Goal: Obtain resource: Obtain resource

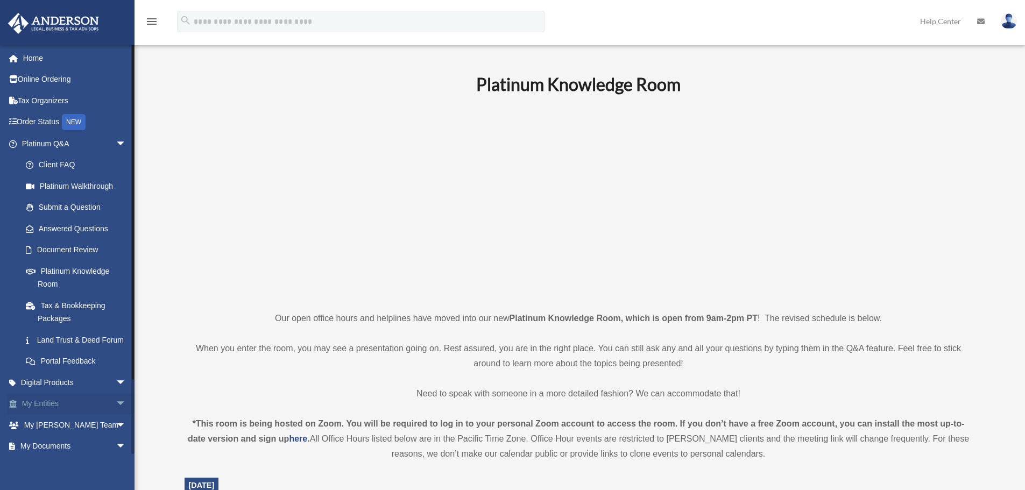
click at [50, 415] on link "My Entities arrow_drop_down" at bounding box center [75, 404] width 135 height 22
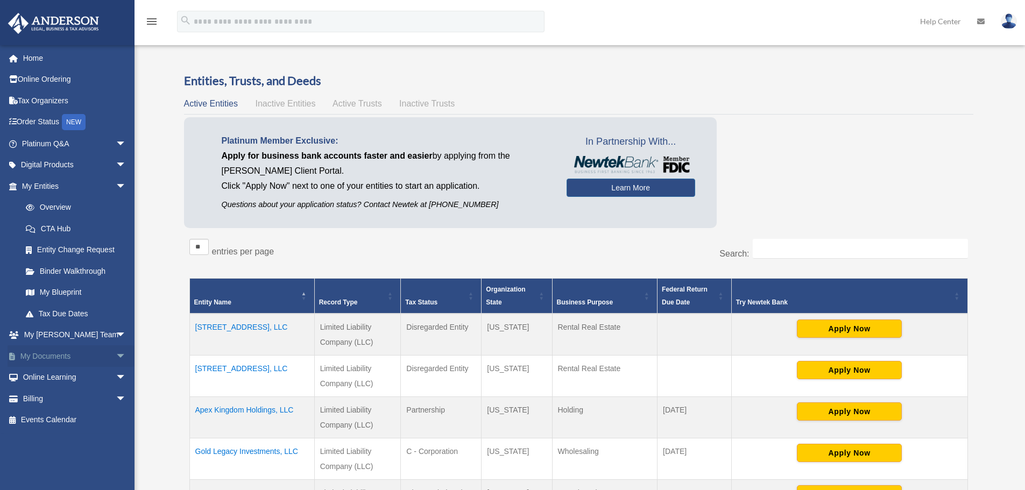
click at [116, 354] on span "arrow_drop_down" at bounding box center [127, 357] width 22 height 22
click at [58, 376] on link "Box" at bounding box center [79, 378] width 128 height 22
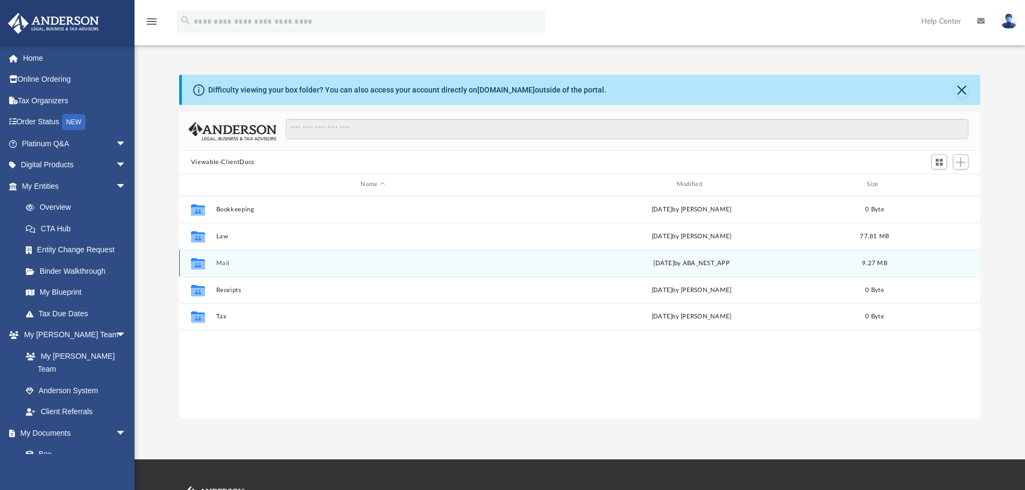
scroll to position [237, 793]
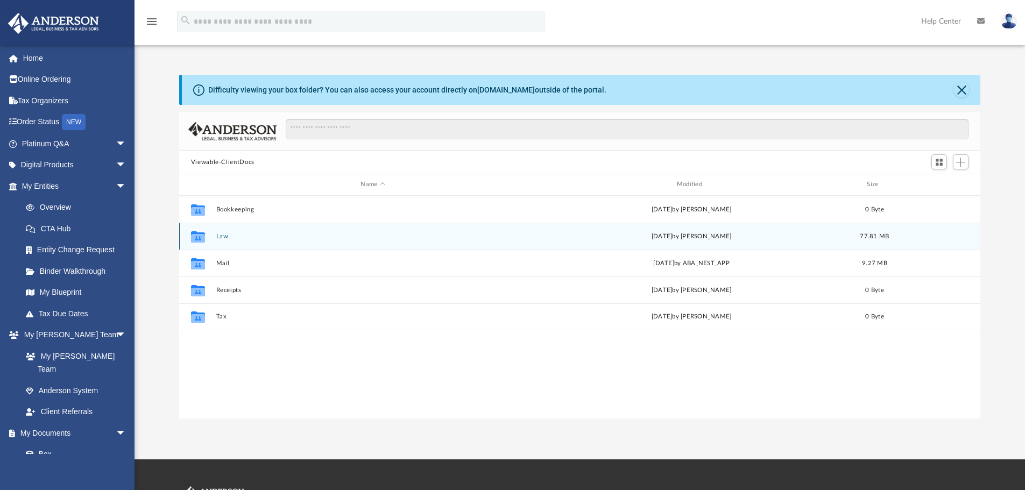
click at [199, 237] on icon "grid" at bounding box center [198, 236] width 14 height 11
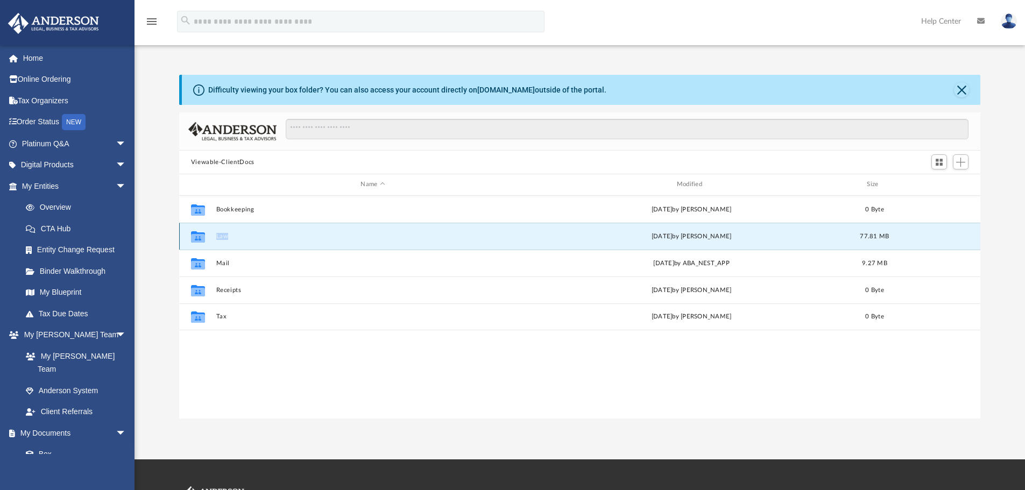
click at [199, 237] on icon "grid" at bounding box center [198, 236] width 14 height 11
click at [223, 236] on button "Law" at bounding box center [373, 236] width 314 height 7
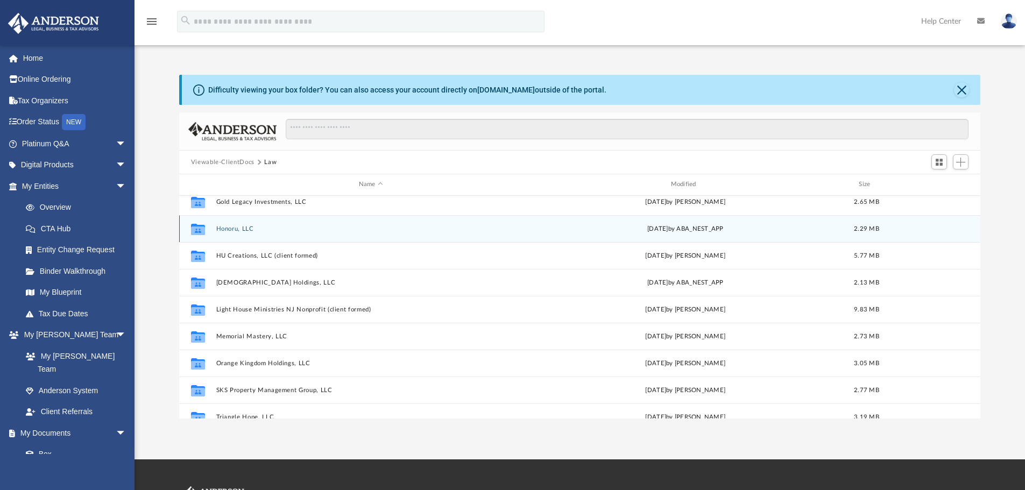
scroll to position [108, 0]
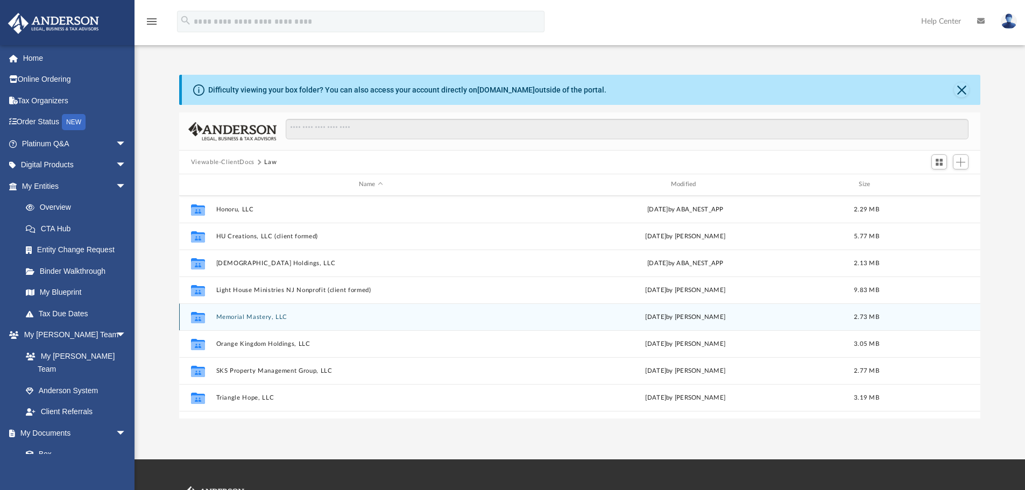
click at [250, 316] on button "Memorial Mastery, LLC" at bounding box center [371, 317] width 310 height 7
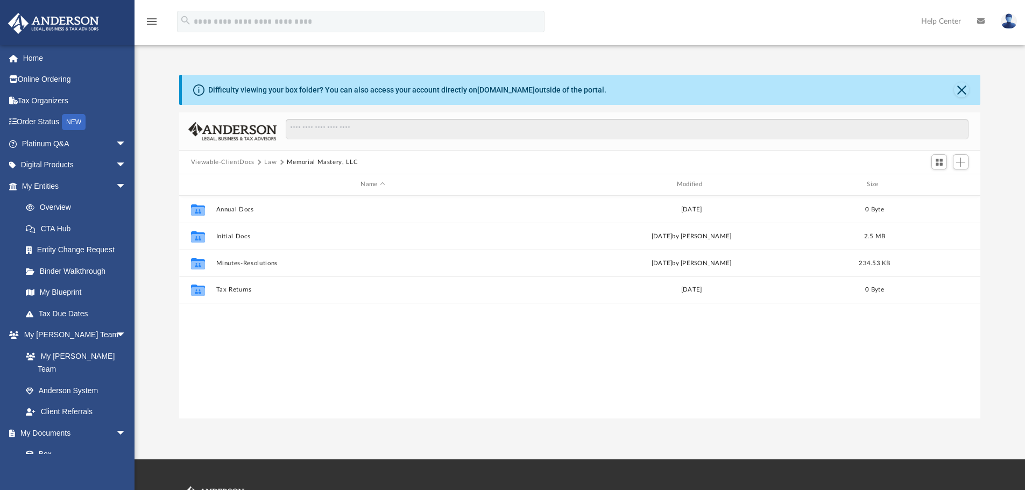
scroll to position [0, 0]
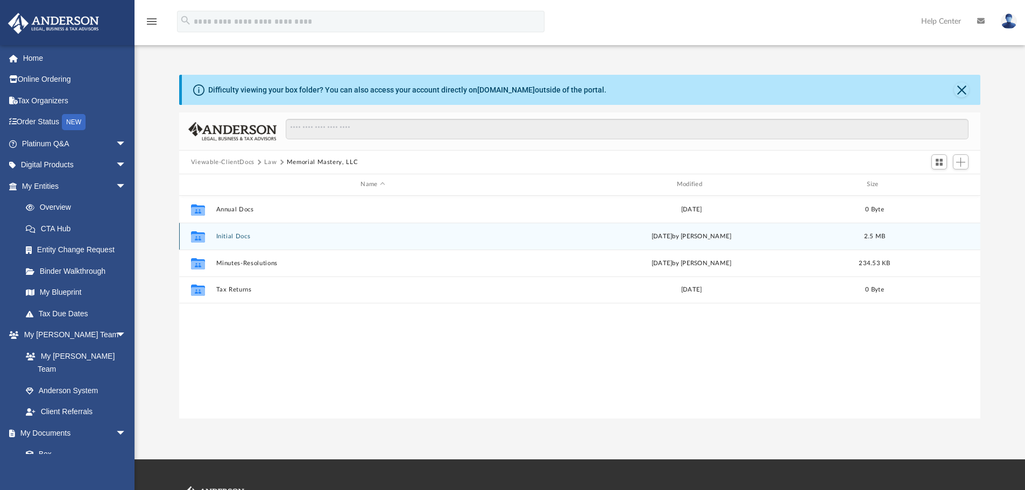
click at [235, 233] on button "Initial Docs" at bounding box center [373, 236] width 314 height 7
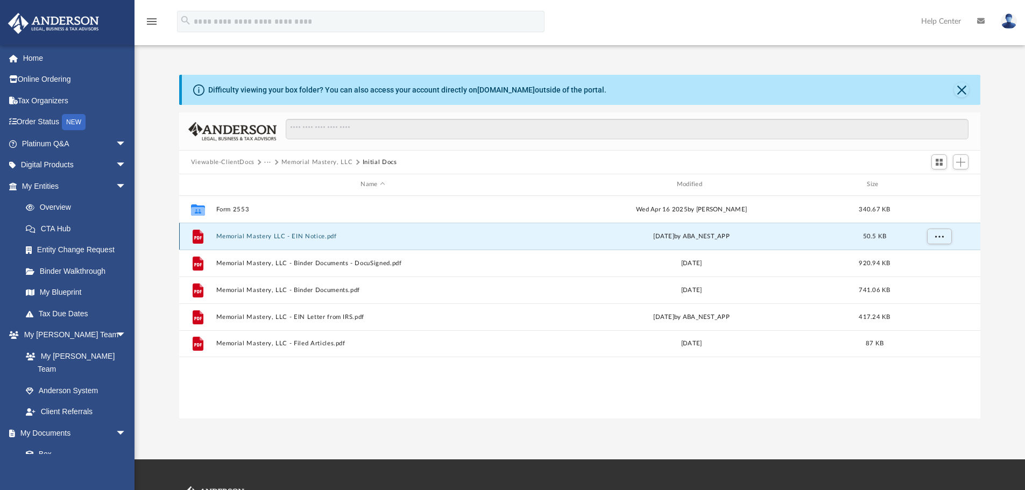
click at [237, 235] on button "Memorial Mastery LLC - EIN Notice.pdf" at bounding box center [373, 236] width 314 height 7
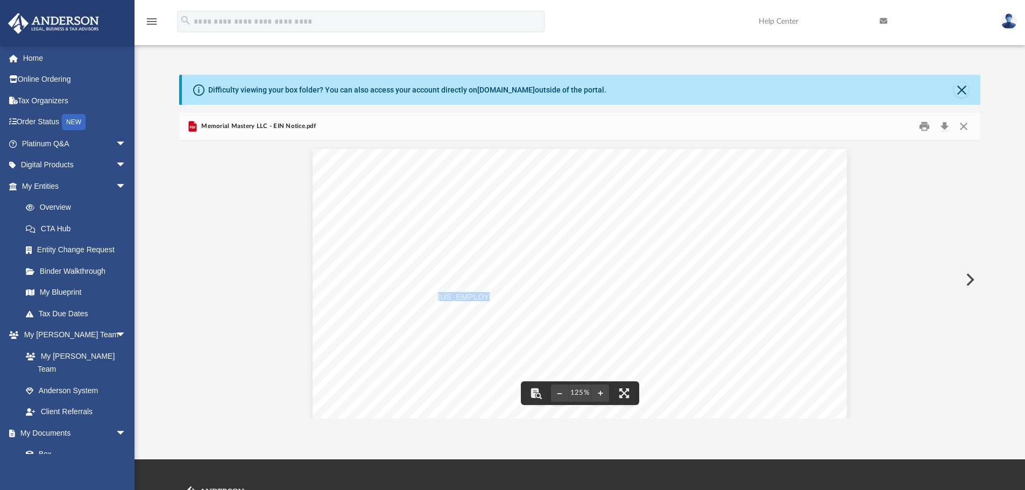
drag, startPoint x: 435, startPoint y: 296, endPoint x: 477, endPoint y: 296, distance: 42.0
click at [477, 296] on span "33-3966655" at bounding box center [524, 297] width 172 height 8
click at [962, 89] on button "Close" at bounding box center [961, 89] width 15 height 15
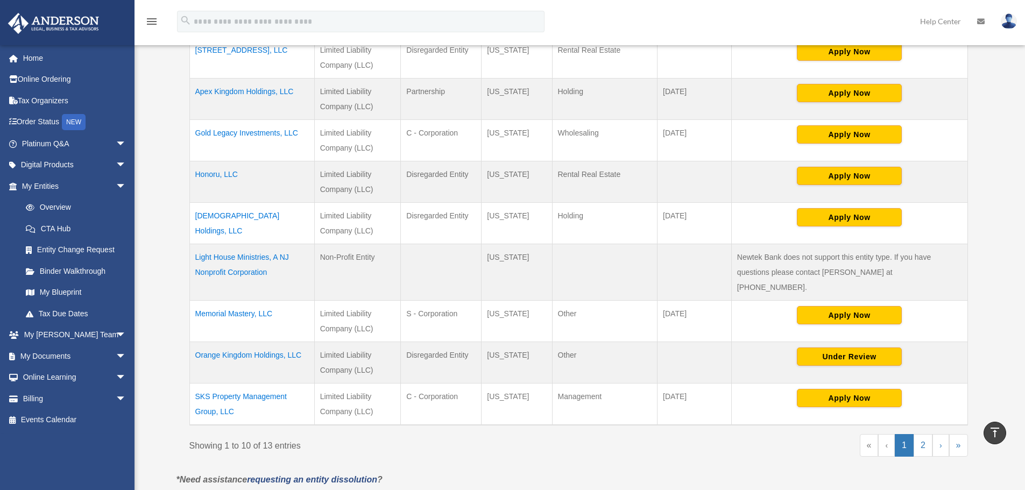
scroll to position [323, 0]
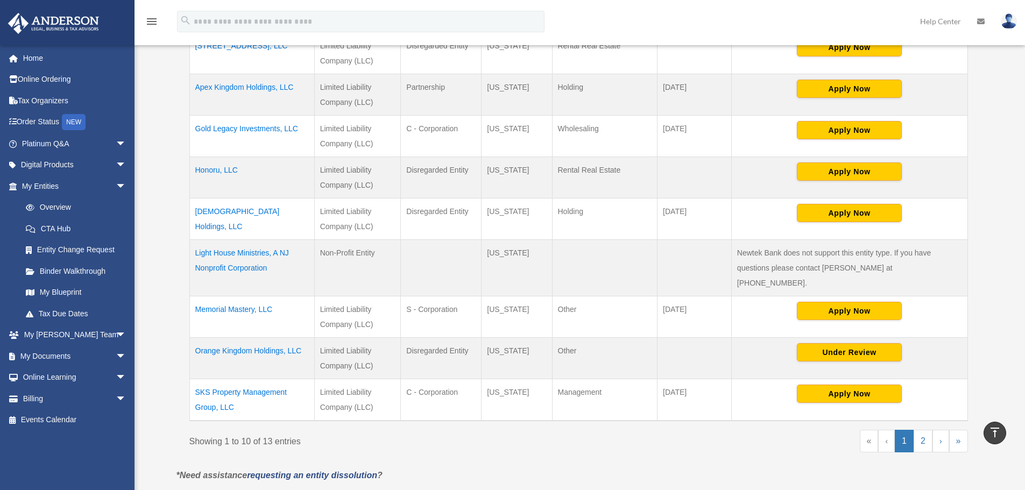
click at [249, 379] on td "SKS Property Management Group, LLC" at bounding box center [251, 400] width 125 height 42
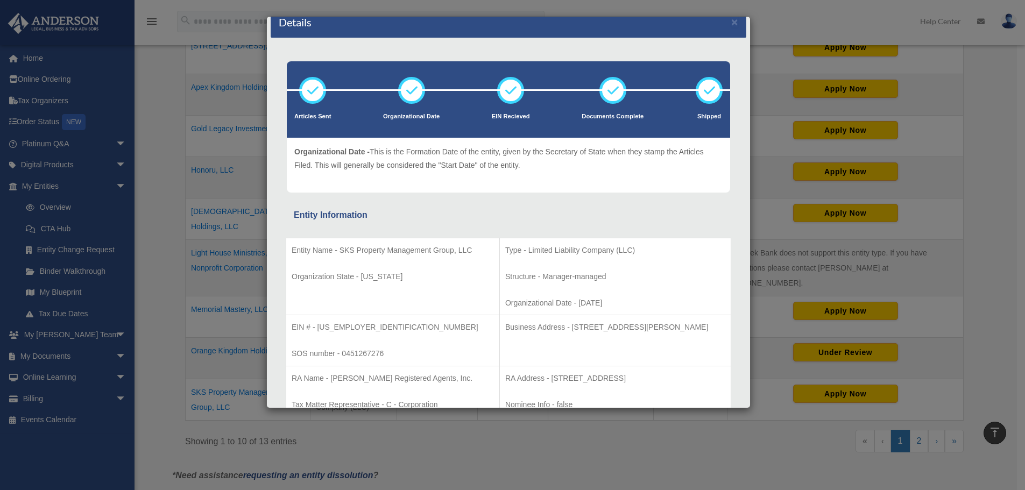
scroll to position [0, 0]
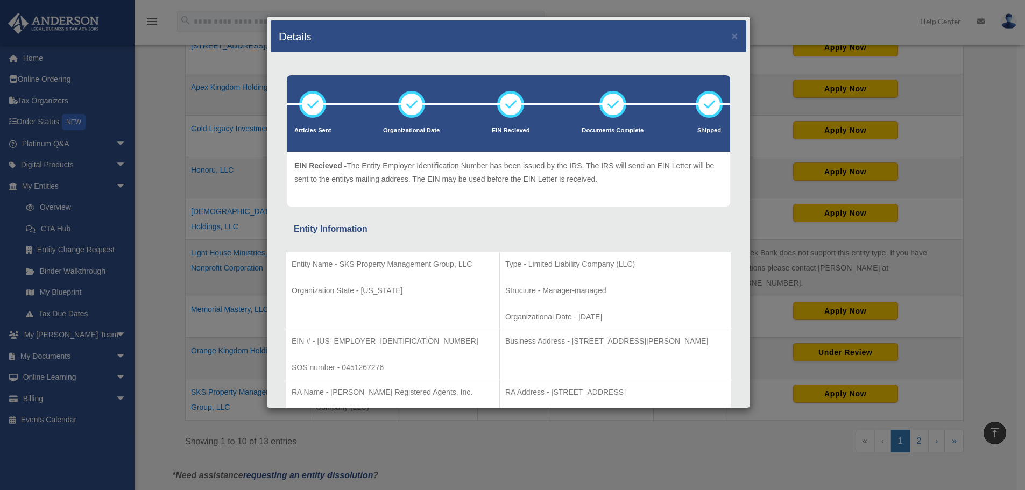
click at [166, 353] on div "Details × Articles Sent Organizational Date" at bounding box center [512, 245] width 1025 height 490
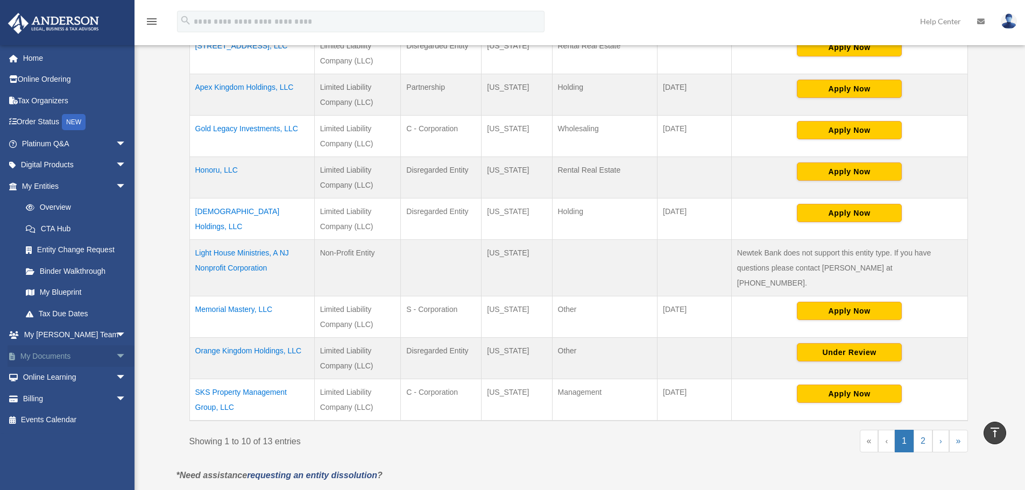
click at [62, 354] on link "My Documents arrow_drop_down" at bounding box center [75, 357] width 135 height 22
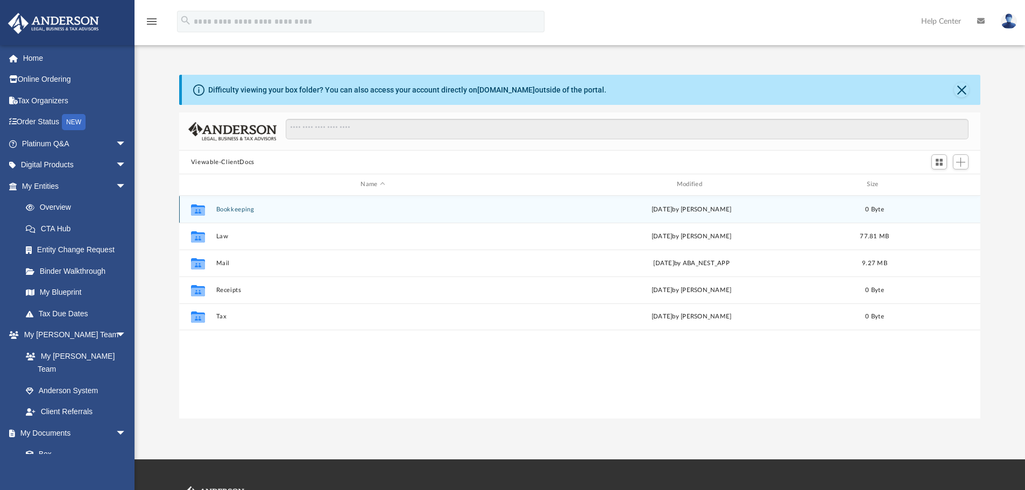
scroll to position [237, 793]
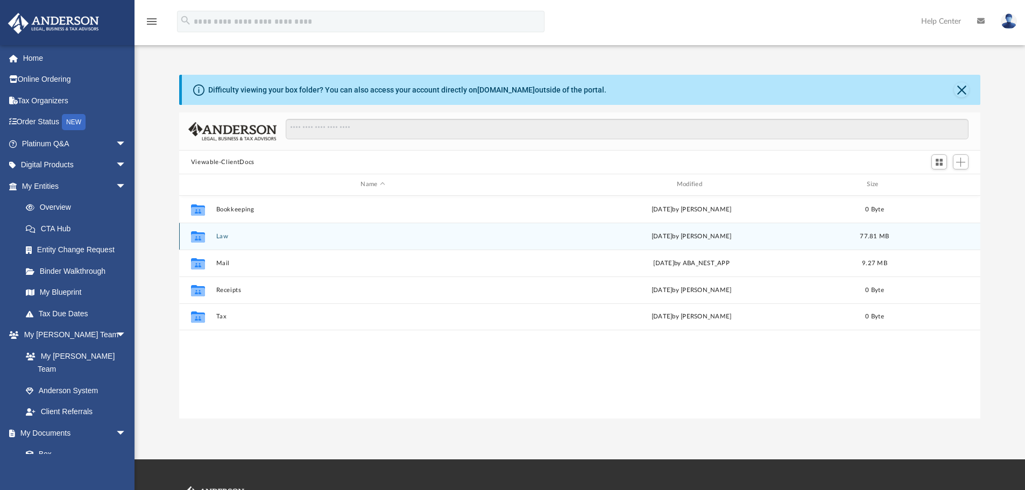
click at [214, 239] on div "Collaborated Folder Law [DATE] by [PERSON_NAME] 77.81 MB" at bounding box center [580, 236] width 802 height 27
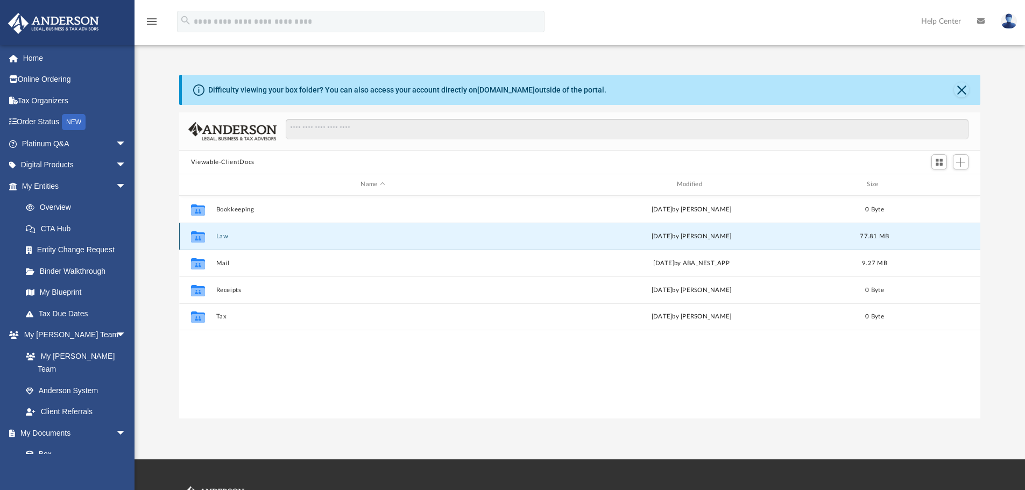
click at [215, 236] on div "Collaborated Folder Law [DATE] by [PERSON_NAME] 77.81 MB" at bounding box center [580, 236] width 802 height 27
click at [223, 236] on button "Law" at bounding box center [373, 236] width 314 height 7
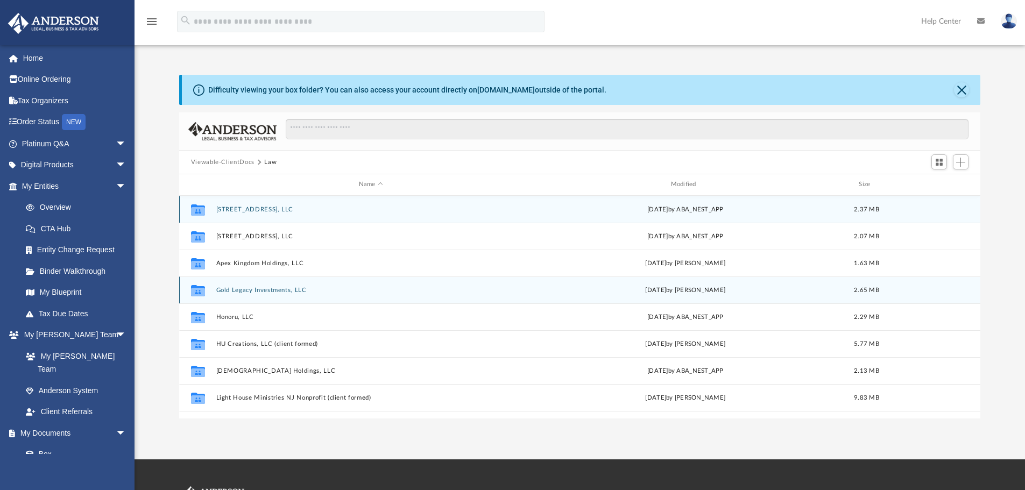
scroll to position [108, 0]
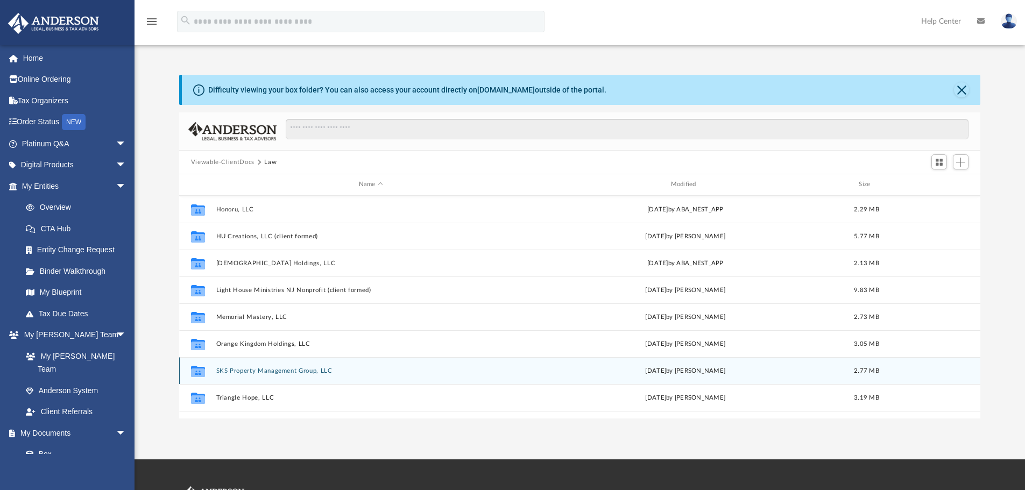
click at [250, 369] on button "SKS Property Management Group, LLC" at bounding box center [371, 371] width 310 height 7
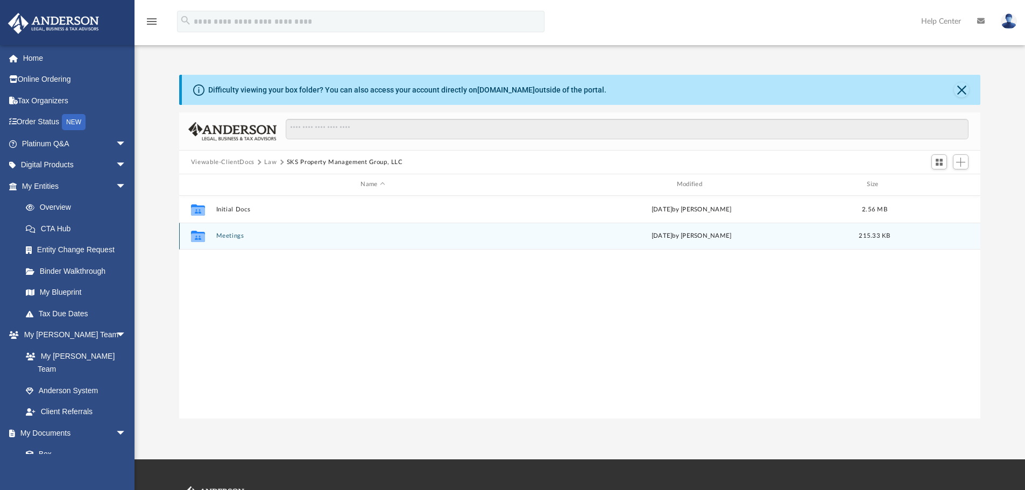
scroll to position [0, 0]
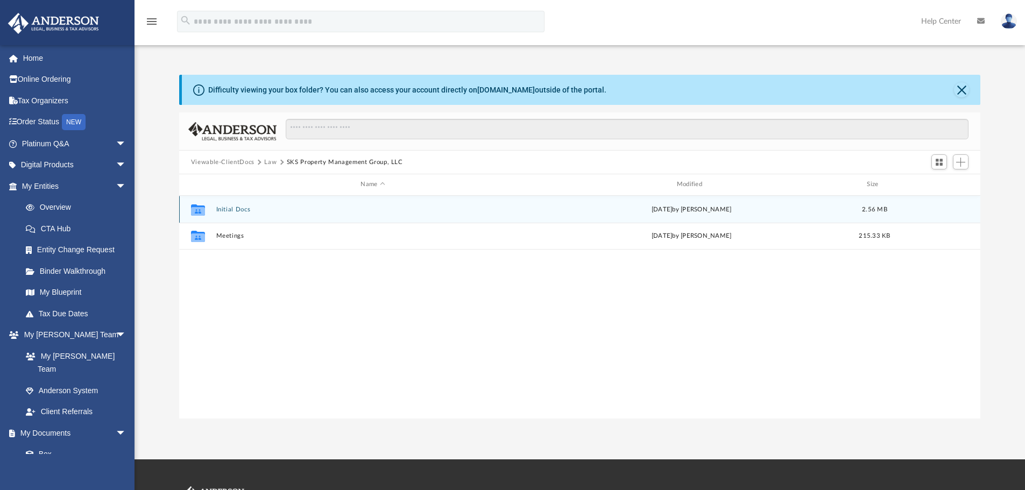
click at [223, 212] on button "Initial Docs" at bounding box center [373, 209] width 314 height 7
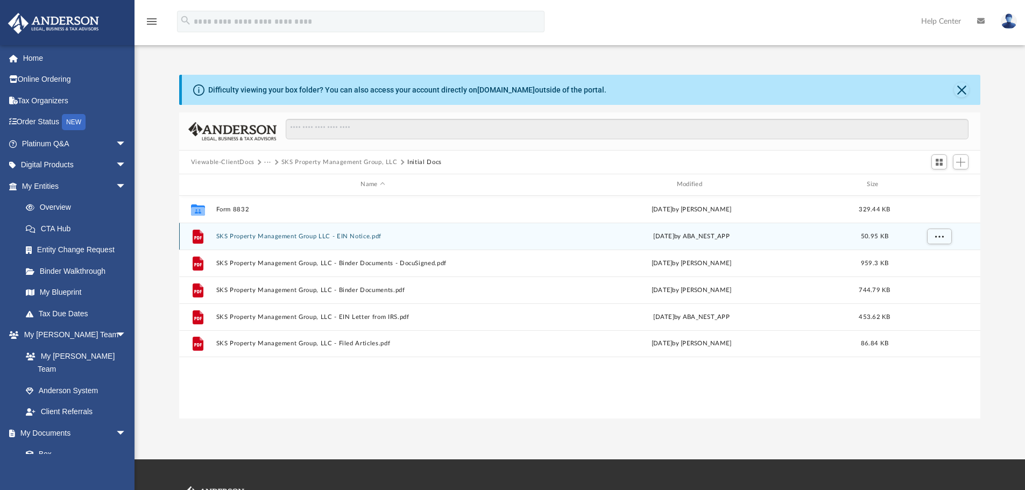
click at [240, 236] on button "SKS Property Management Group LLC - EIN Notice.pdf" at bounding box center [373, 236] width 314 height 7
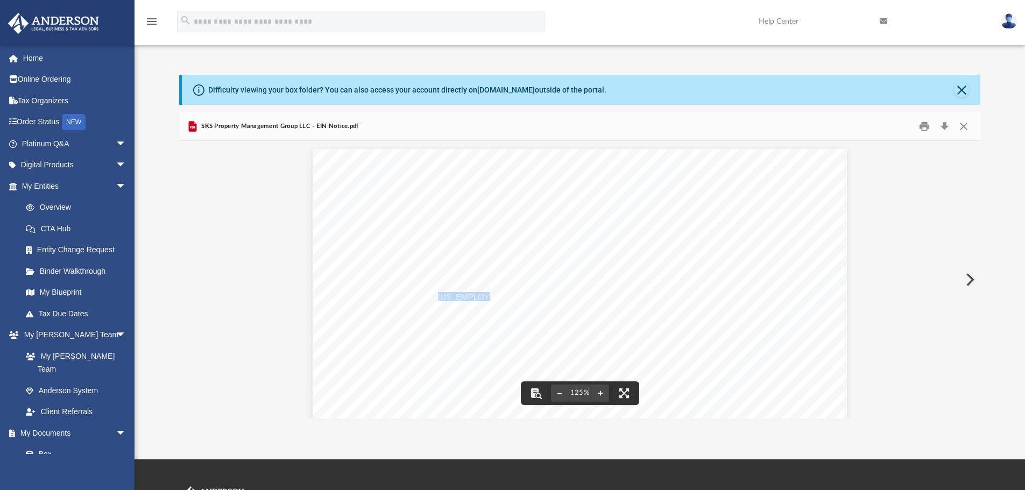
drag, startPoint x: 435, startPoint y: 297, endPoint x: 475, endPoint y: 298, distance: 40.4
click at [475, 298] on span "[US_EMPLOYER_IDENTIFICATION_NUMBER]" at bounding box center [524, 297] width 172 height 8
